Goal: Information Seeking & Learning: Find specific fact

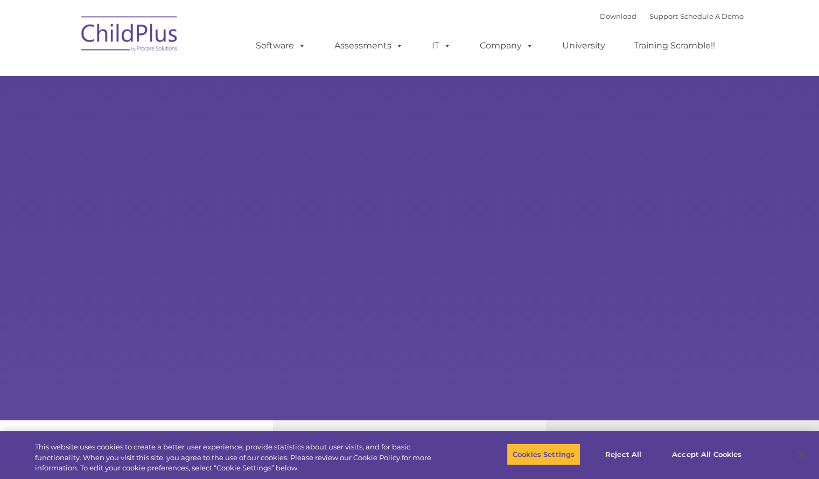
select select "MEDIUM"
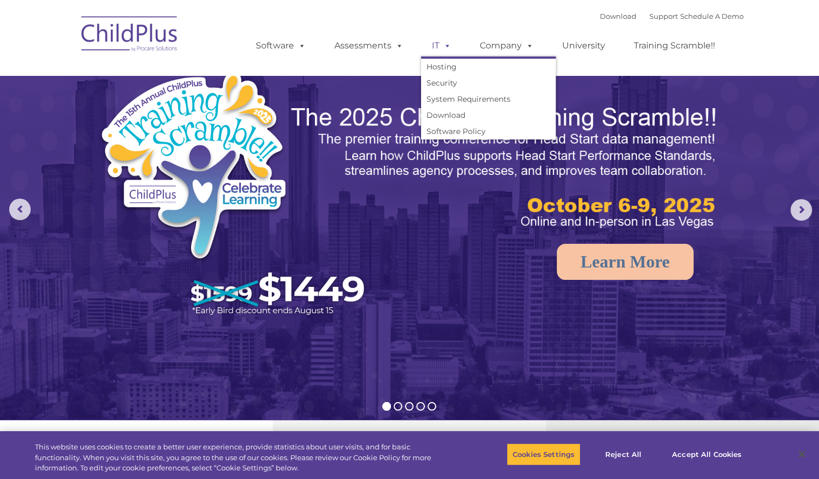
click at [432, 44] on link "IT" at bounding box center [441, 46] width 41 height 22
click at [447, 103] on link "System Requirements" at bounding box center [488, 99] width 135 height 16
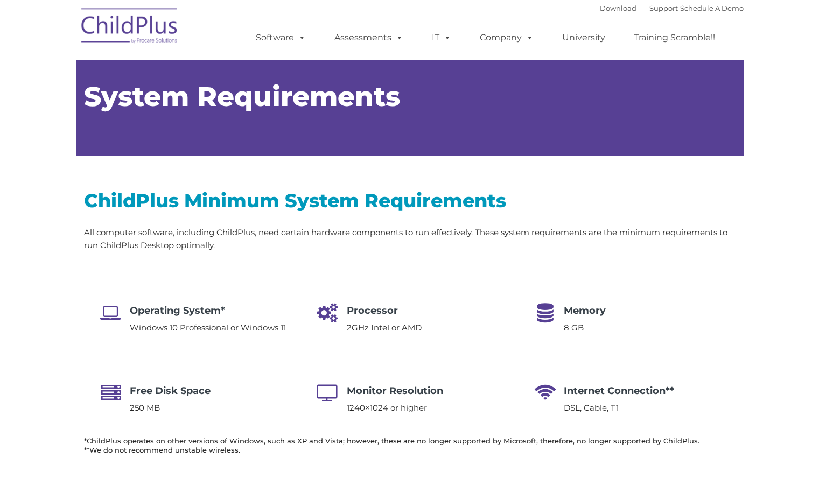
type input ""
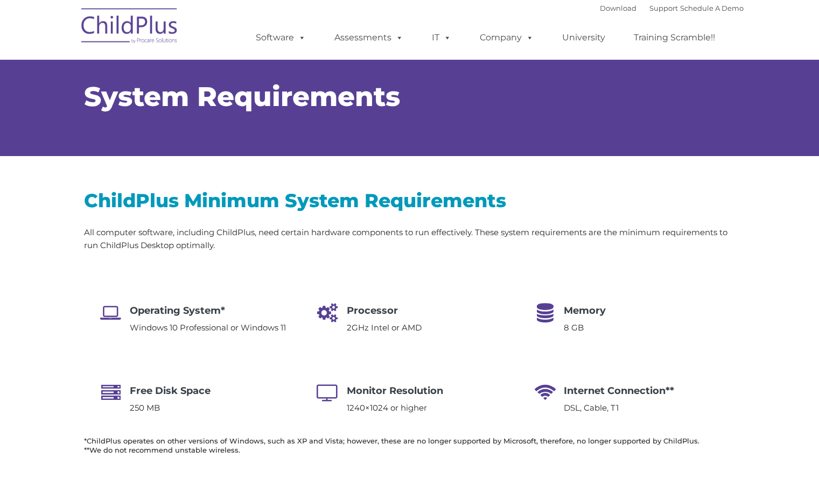
select select "MEDIUM"
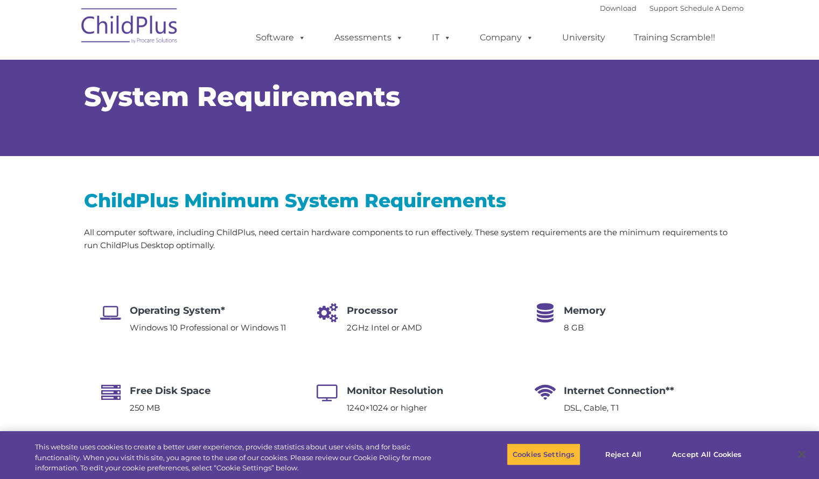
click at [181, 322] on p "Windows 10 Professional or Windows 11" at bounding box center [208, 327] width 156 height 13
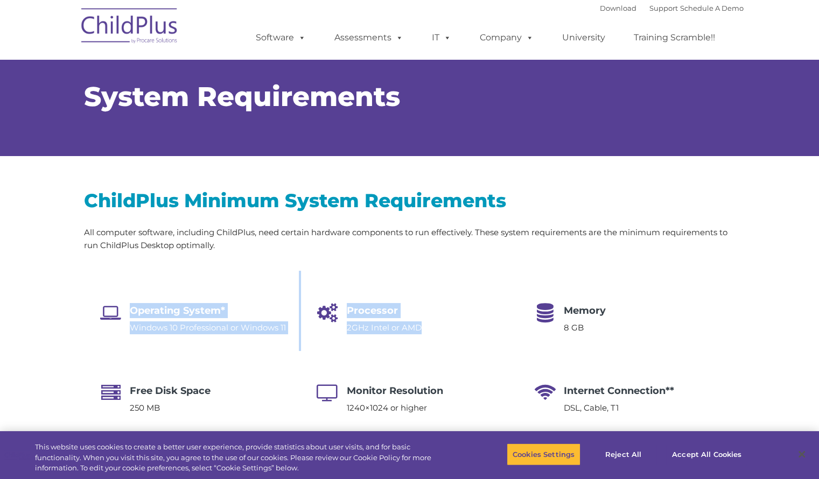
drag, startPoint x: 261, startPoint y: 298, endPoint x: 470, endPoint y: 342, distance: 213.3
click at [460, 336] on div "Operating System* Windows 10 Professional or Windows 11 Processor 2GHz Intel or…" at bounding box center [409, 351] width 651 height 160
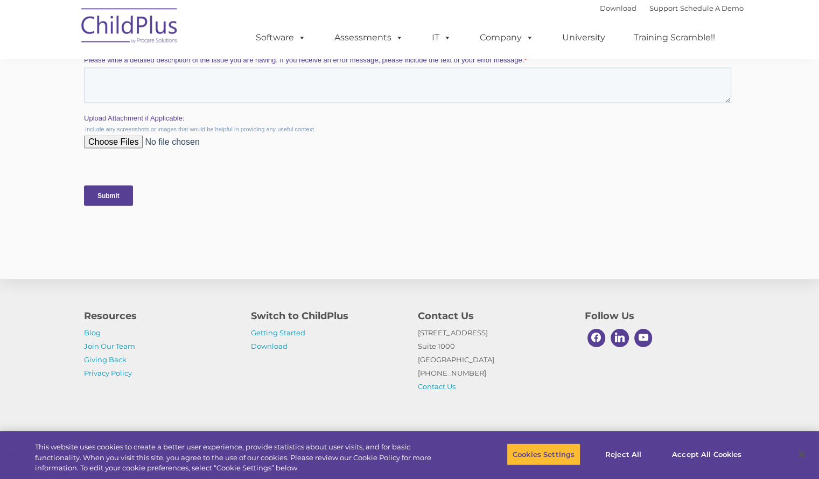
scroll to position [2107, 0]
